Goal: Find specific page/section: Find specific page/section

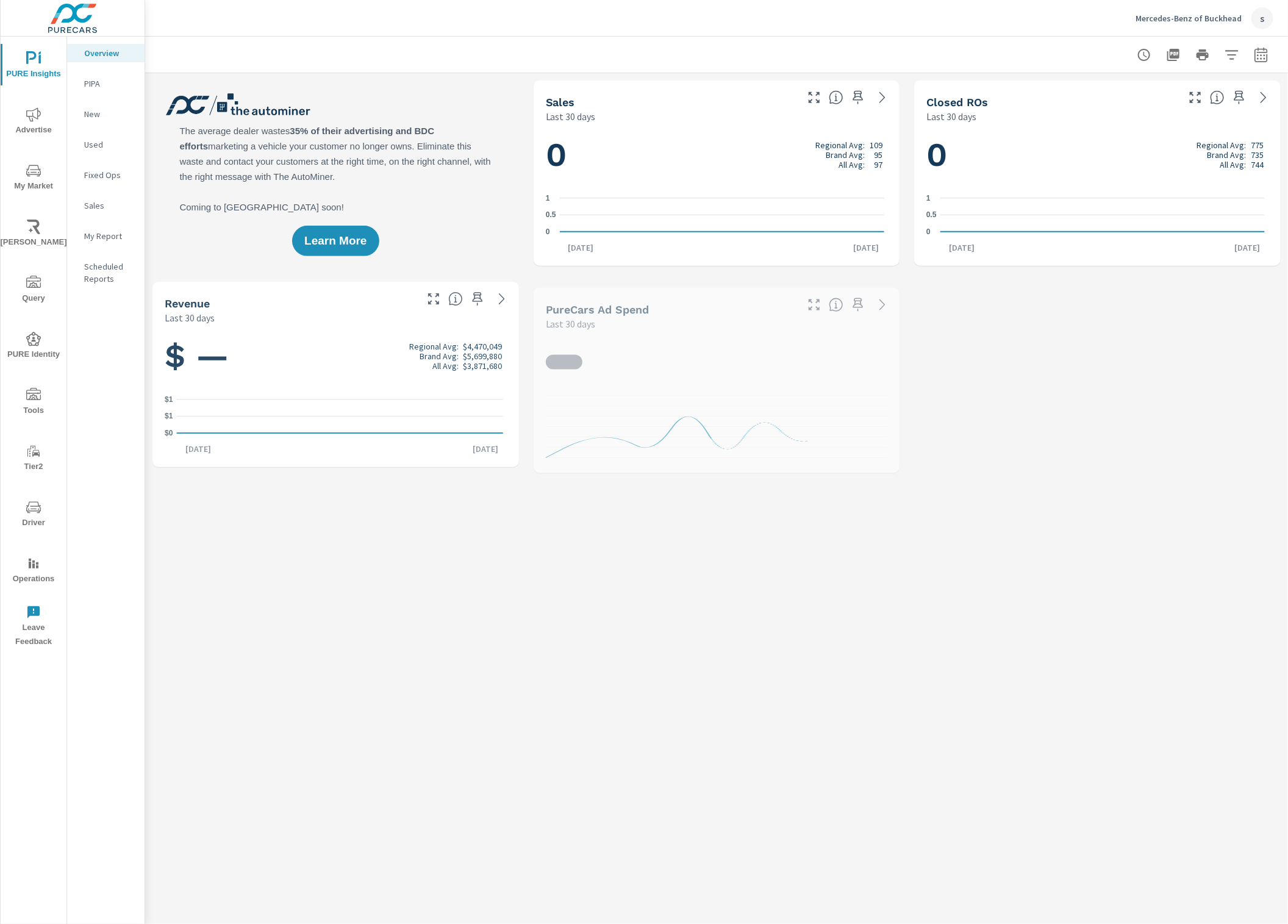
click at [26, 510] on icon "nav menu" at bounding box center [34, 508] width 15 height 15
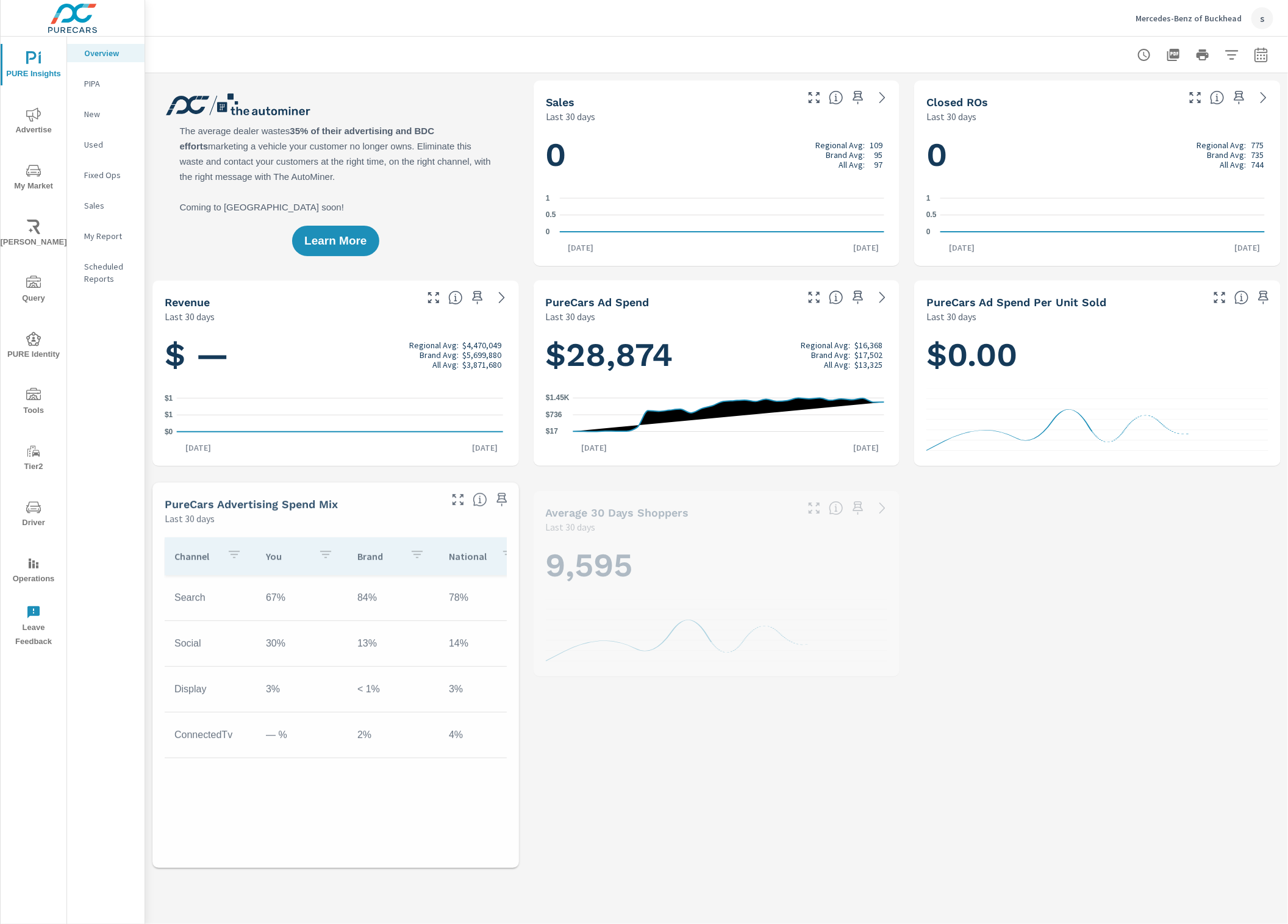
scroll to position [1, 0]
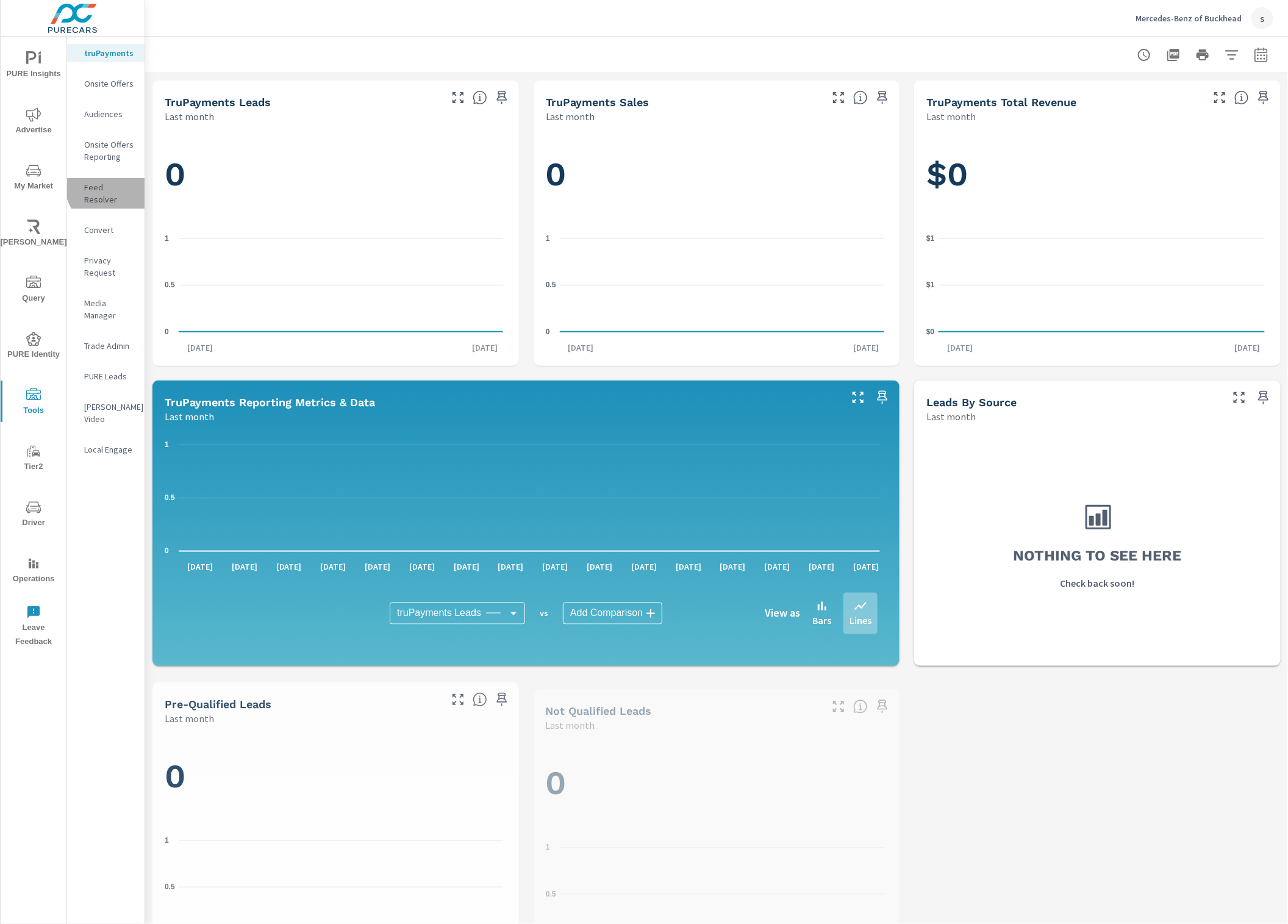
click at [114, 184] on p "Feed Resolver" at bounding box center [109, 193] width 51 height 24
